Goal: Transaction & Acquisition: Book appointment/travel/reservation

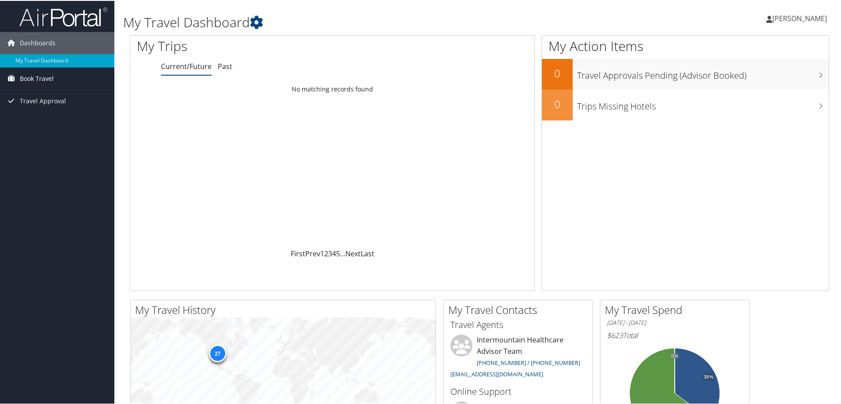
click at [51, 78] on span "Book Travel" at bounding box center [37, 78] width 34 height 22
click at [66, 107] on link "Book/Manage Online Trips" at bounding box center [57, 108] width 114 height 13
